Goal: Information Seeking & Learning: Learn about a topic

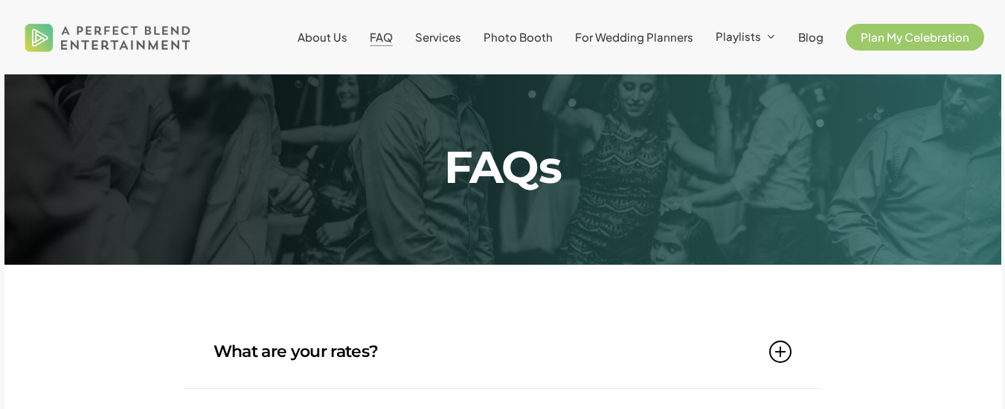
click at [95, 29] on img at bounding box center [108, 37] width 174 height 54
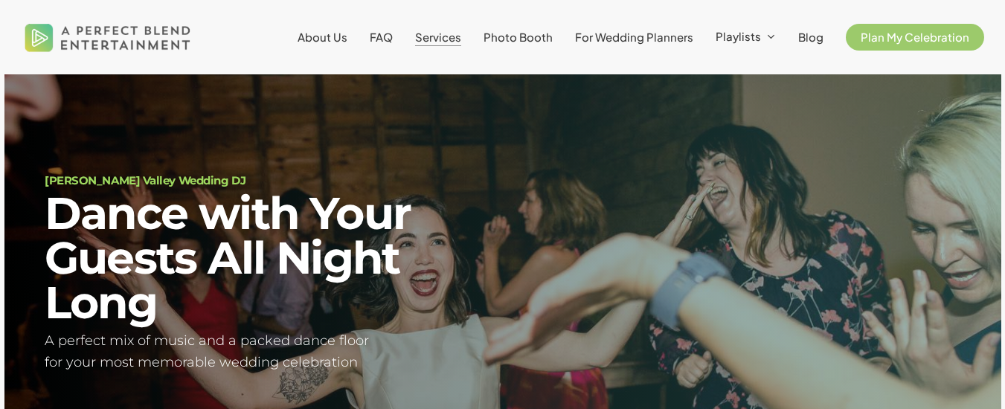
click at [450, 32] on span "Services" at bounding box center [438, 37] width 46 height 14
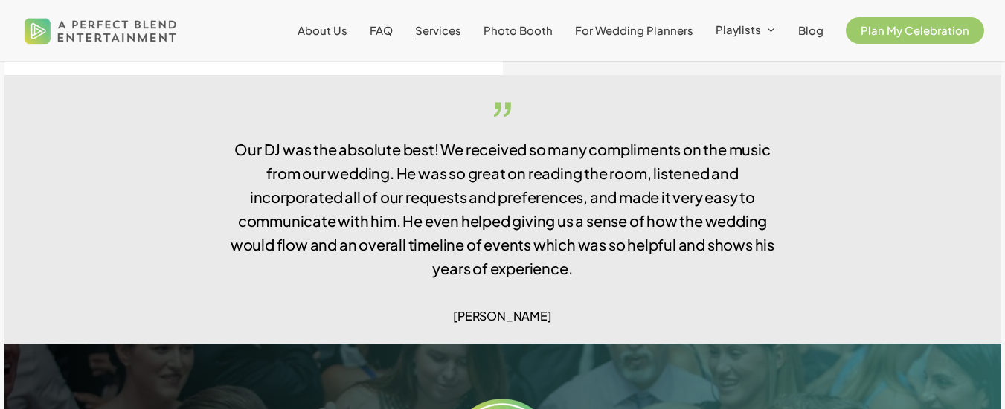
scroll to position [2553, 0]
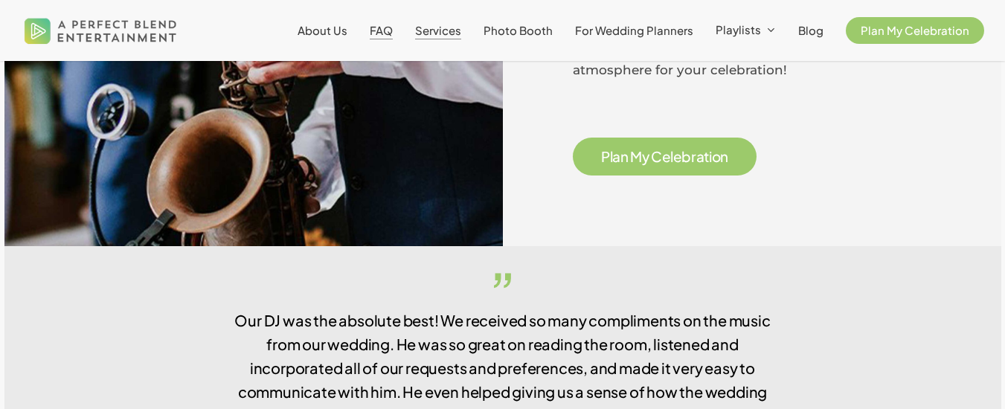
click at [391, 28] on span "FAQ" at bounding box center [381, 30] width 23 height 14
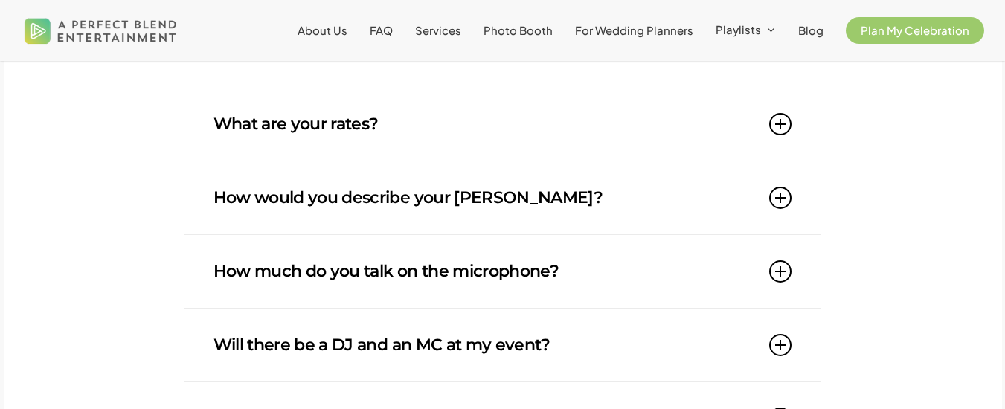
scroll to position [228, 0]
click at [777, 127] on icon at bounding box center [780, 123] width 22 height 22
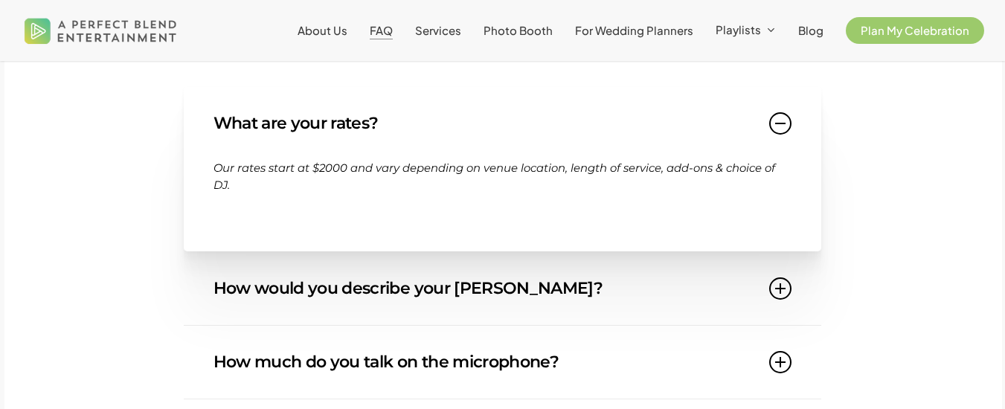
click at [774, 127] on icon at bounding box center [780, 123] width 22 height 22
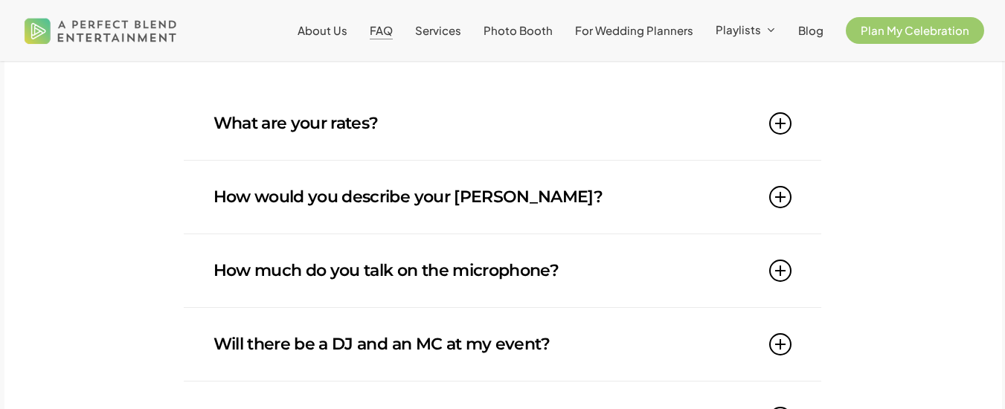
click at [787, 211] on link "How would you describe your DJ style?" at bounding box center [503, 197] width 579 height 73
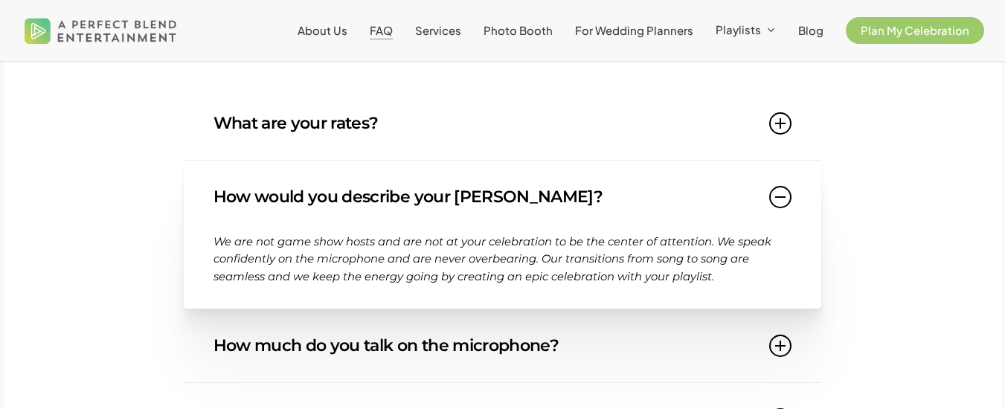
click at [787, 208] on icon at bounding box center [780, 197] width 22 height 22
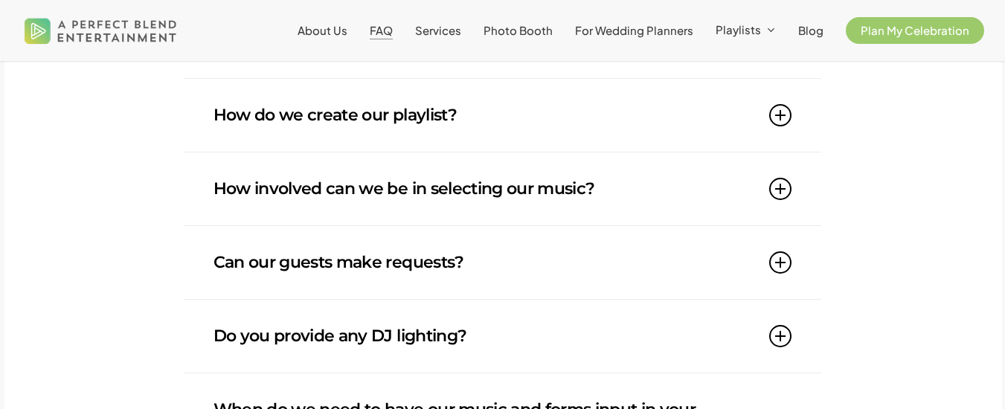
scroll to position [708, 0]
click at [786, 187] on icon at bounding box center [780, 188] width 22 height 22
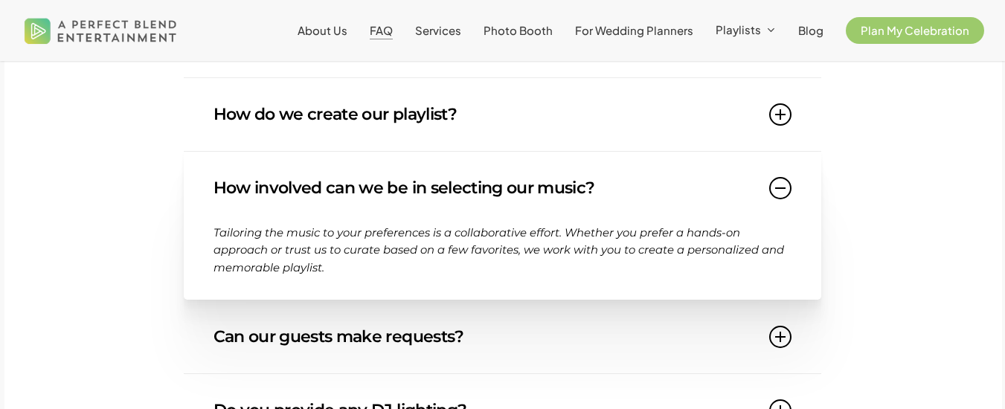
click at [779, 185] on icon at bounding box center [780, 188] width 22 height 22
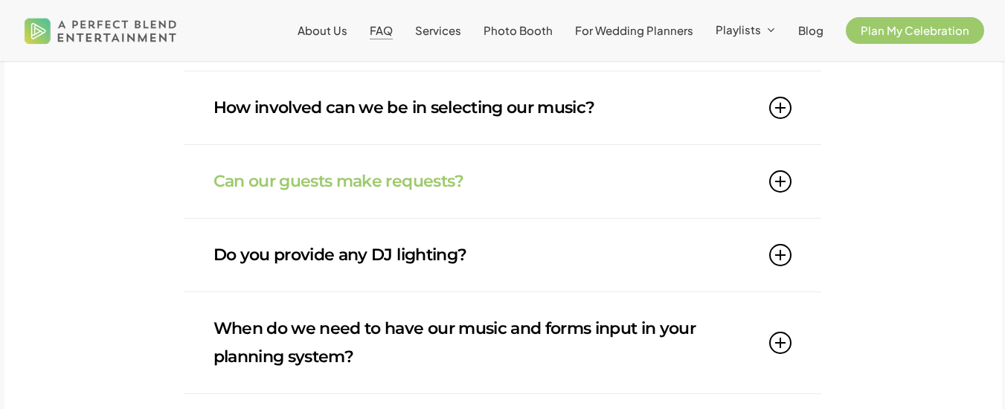
scroll to position [789, 0]
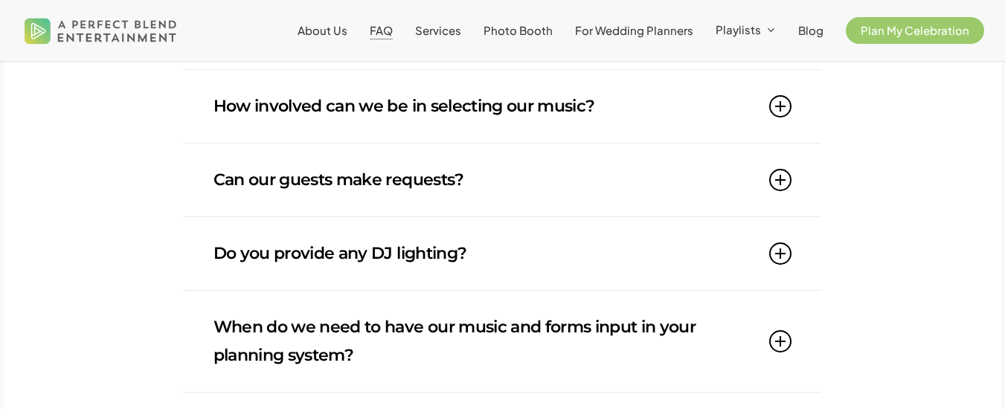
click at [782, 187] on icon at bounding box center [780, 180] width 22 height 22
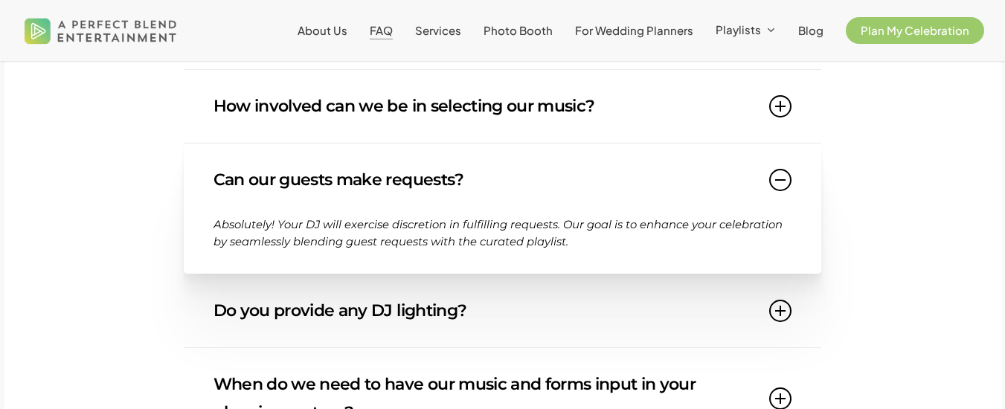
click at [782, 187] on icon at bounding box center [780, 180] width 22 height 22
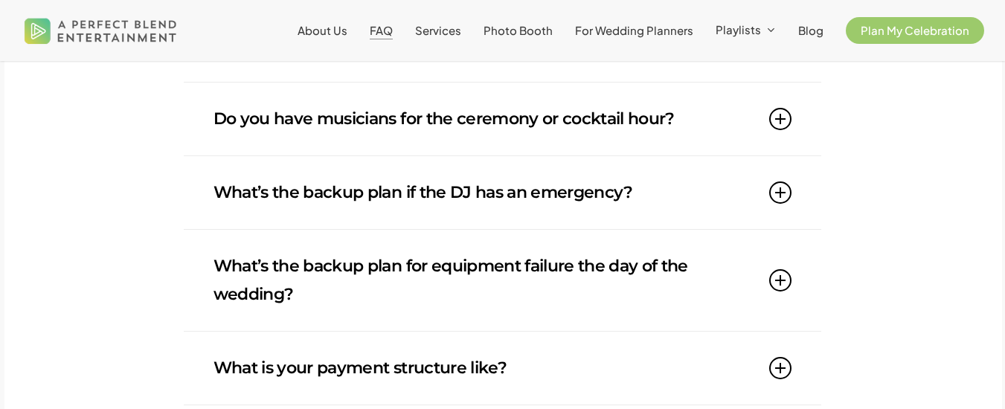
scroll to position [1276, 0]
click at [789, 195] on icon at bounding box center [780, 192] width 22 height 22
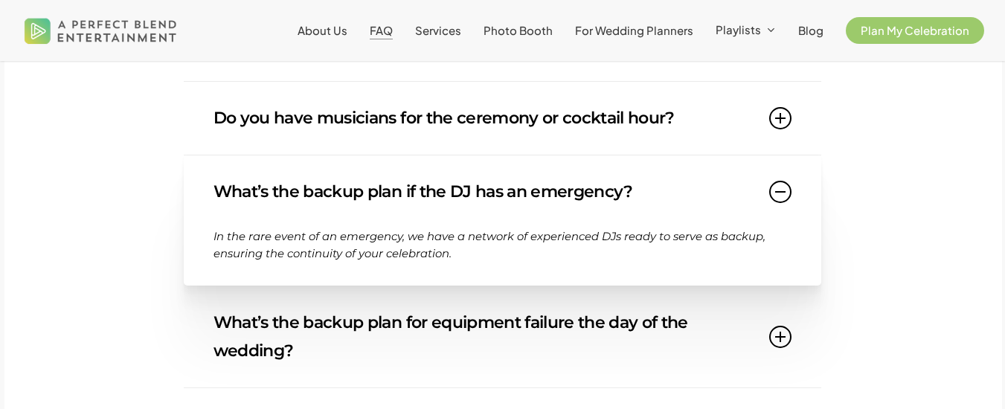
click at [789, 195] on icon at bounding box center [780, 192] width 22 height 22
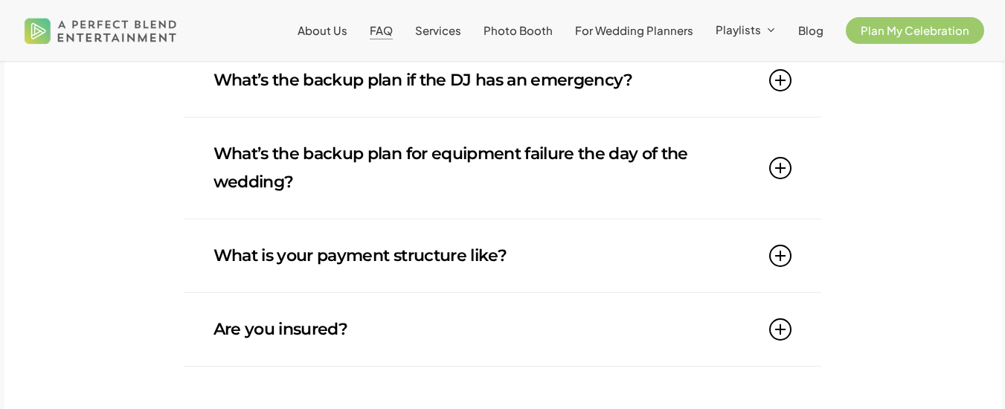
scroll to position [1423, 0]
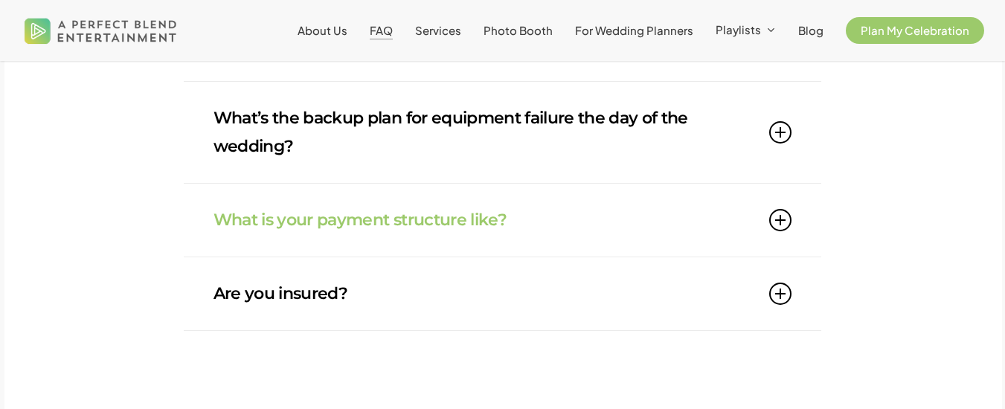
click at [796, 223] on div "What is your payment structure like? Our payment structure is designed with you…" at bounding box center [503, 221] width 638 height 74
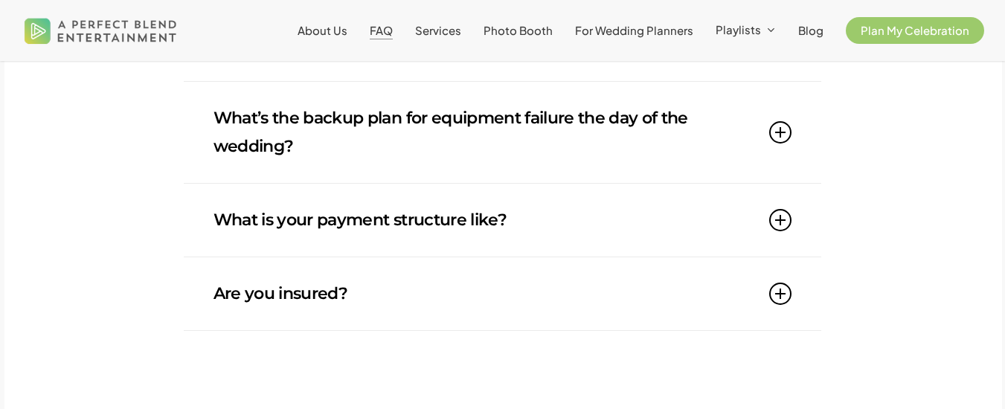
click at [788, 222] on icon at bounding box center [780, 220] width 22 height 22
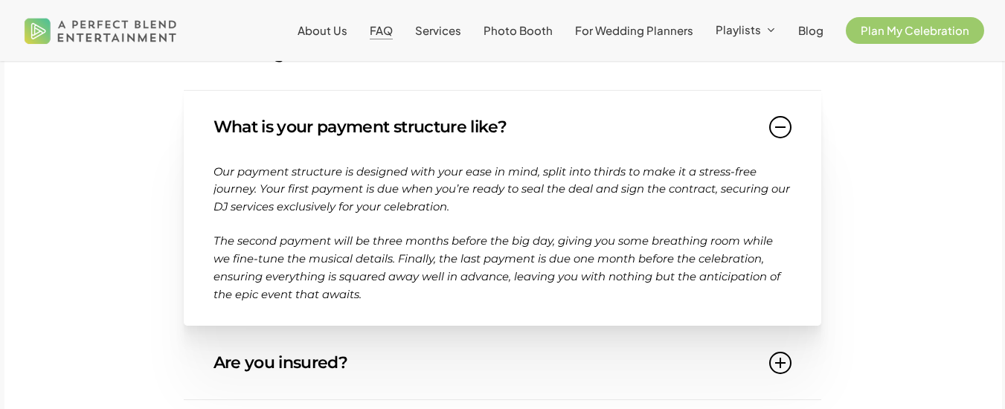
scroll to position [1515, 0]
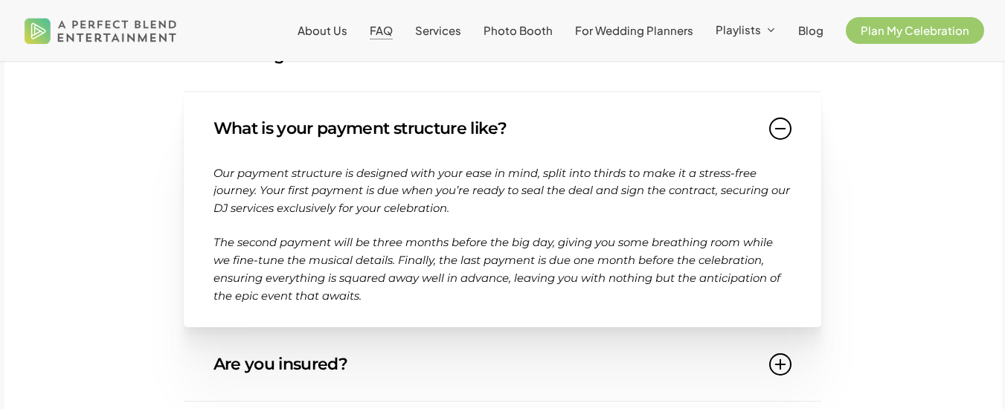
click at [789, 132] on icon at bounding box center [780, 129] width 22 height 22
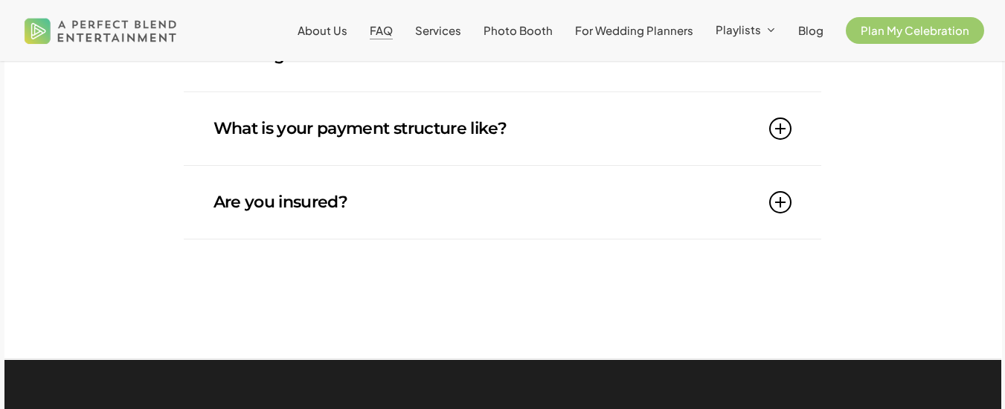
click at [782, 208] on icon at bounding box center [780, 202] width 22 height 22
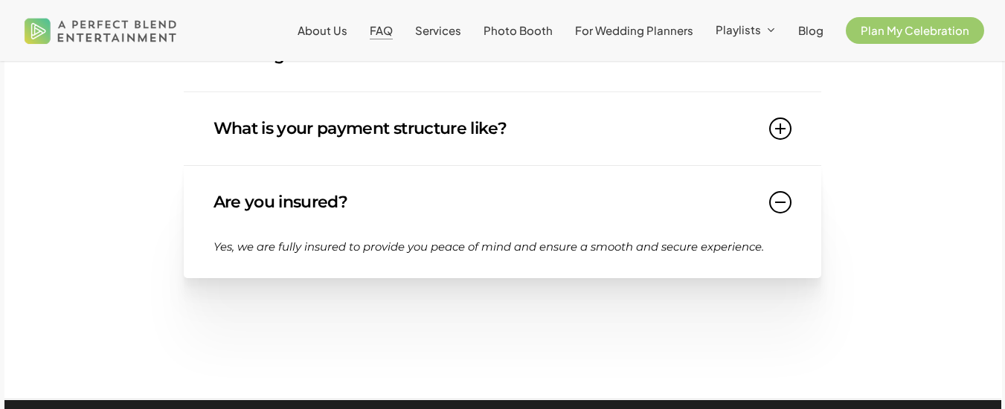
click at [782, 208] on icon at bounding box center [780, 202] width 22 height 22
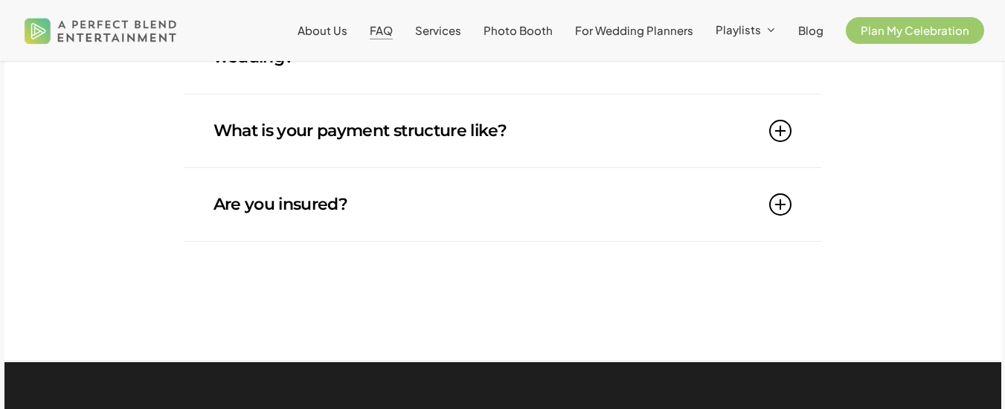
scroll to position [1512, 0]
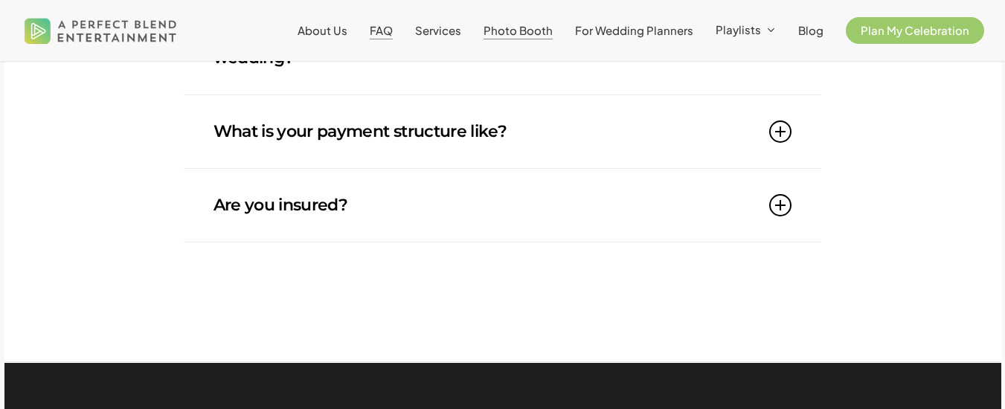
click at [552, 28] on span "Photo Booth" at bounding box center [518, 30] width 69 height 14
